Goal: Information Seeking & Learning: Learn about a topic

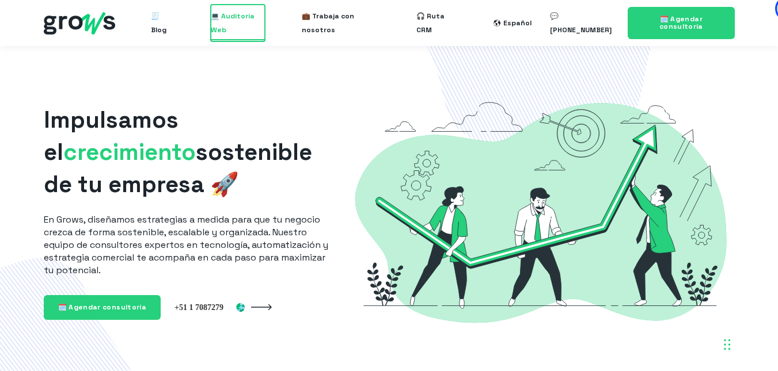
click at [234, 10] on span "💻 Auditoría Web" at bounding box center [238, 23] width 54 height 37
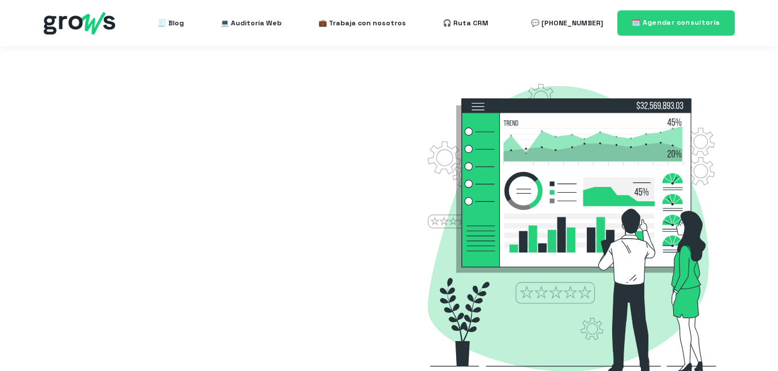
select select "PA"
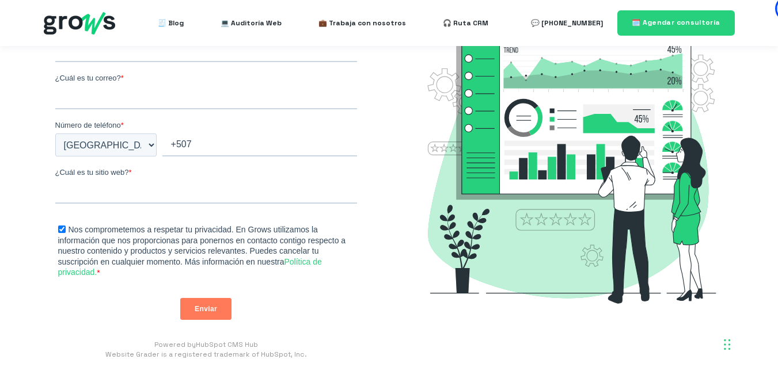
scroll to position [273, 0]
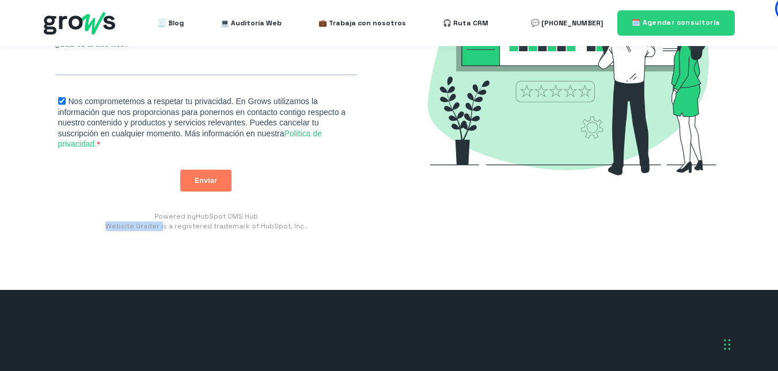
drag, startPoint x: 107, startPoint y: 226, endPoint x: 164, endPoint y: 232, distance: 57.3
click at [164, 232] on div "Auditoría Web Califica tu sitio web en segundos y aprende a mejorarlo de manera…" at bounding box center [206, 32] width 325 height 448
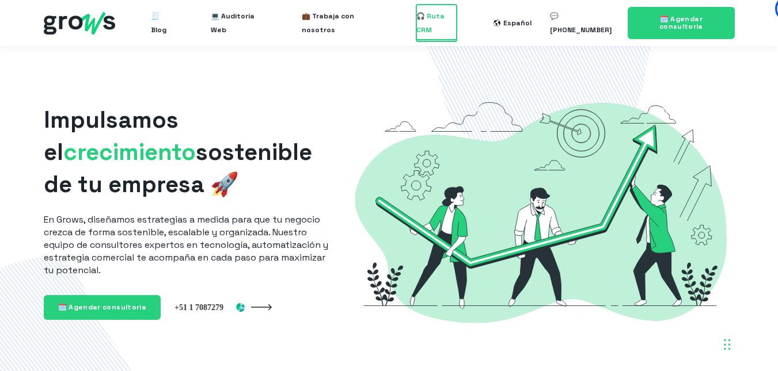
click at [438, 9] on span "🎧 Ruta CRM" at bounding box center [436, 23] width 40 height 37
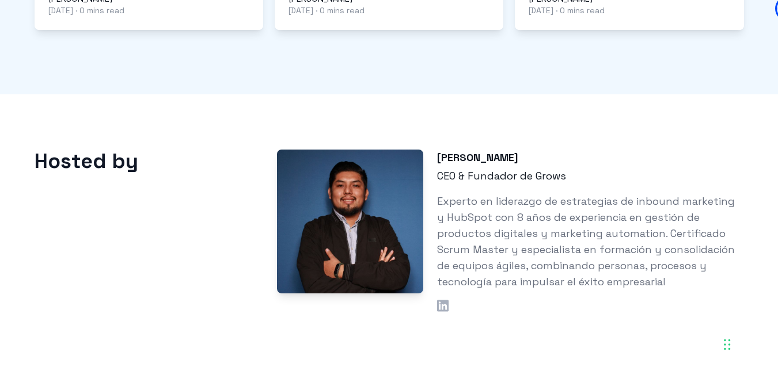
scroll to position [1183, 0]
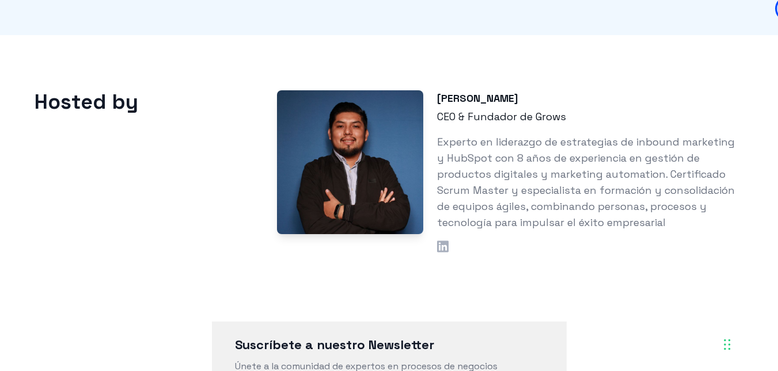
drag, startPoint x: 786, startPoint y: 37, endPoint x: 768, endPoint y: 278, distance: 240.8
click at [445, 241] on icon at bounding box center [443, 247] width 12 height 12
